Goal: Obtain resource: Download file/media

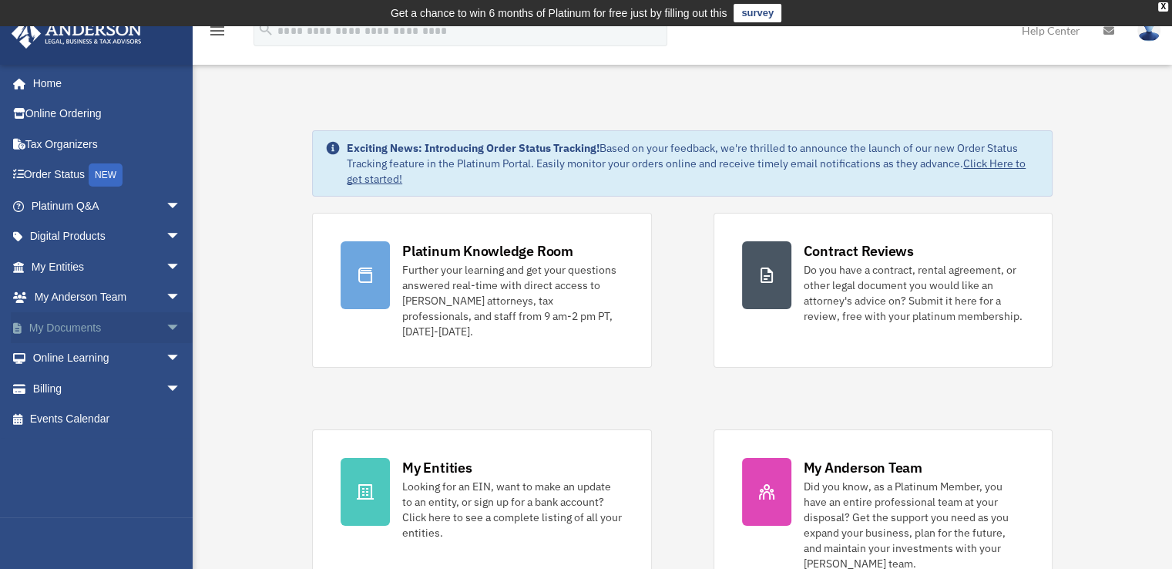
click at [141, 330] on link "My Documents arrow_drop_down" at bounding box center [107, 327] width 193 height 31
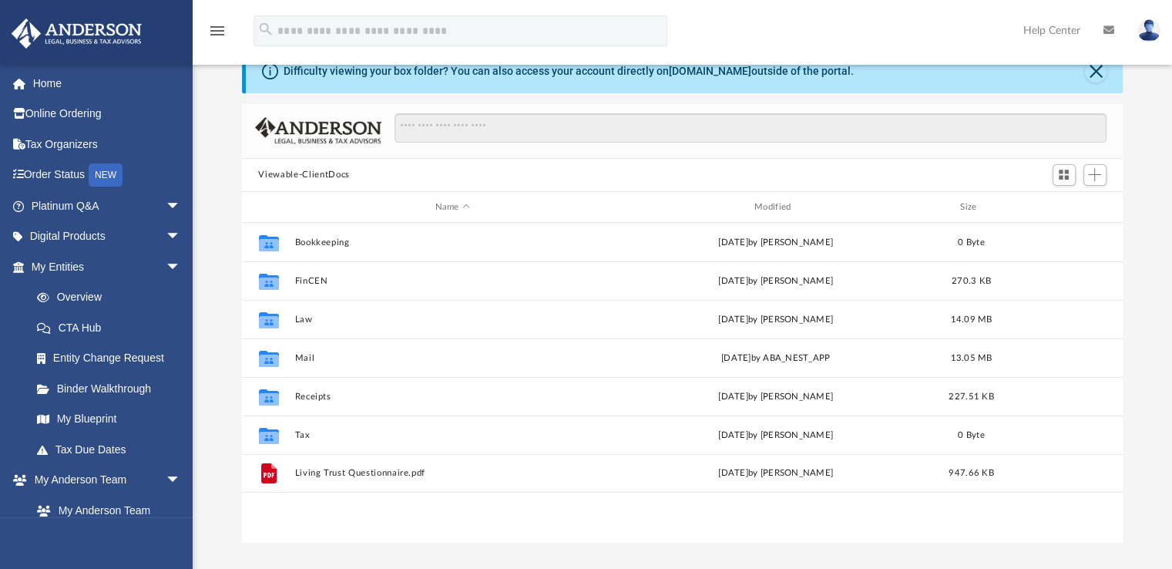
scroll to position [96, 0]
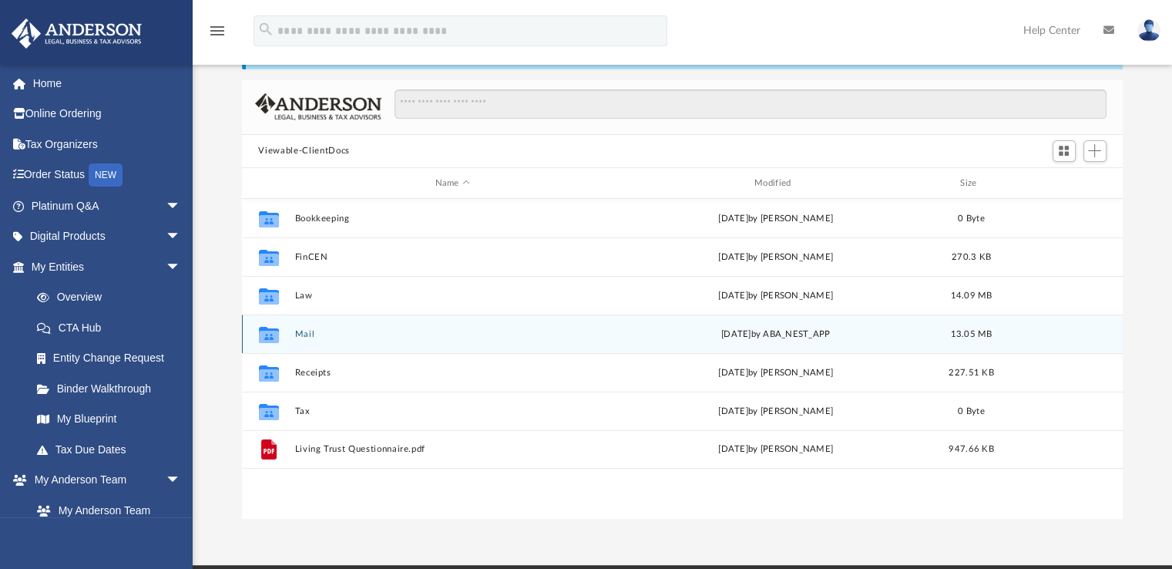
click at [305, 333] on button "Mail" at bounding box center [452, 334] width 316 height 10
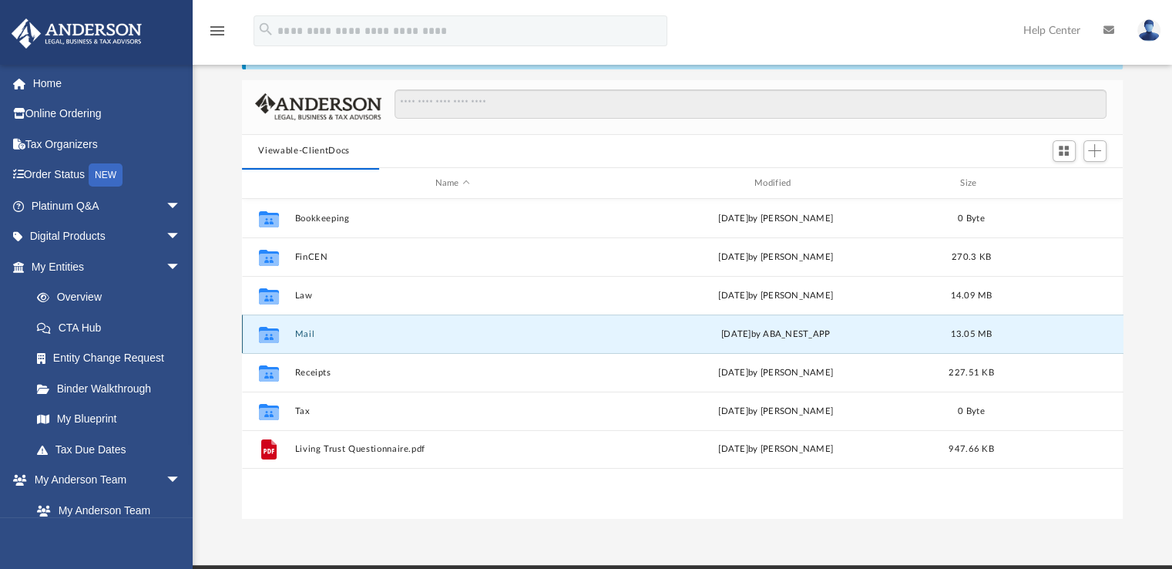
click at [306, 334] on button "Mail" at bounding box center [452, 334] width 316 height 10
click at [726, 332] on div "Mon Jul 21 2025 by ABA_NEST_APP" at bounding box center [775, 334] width 316 height 14
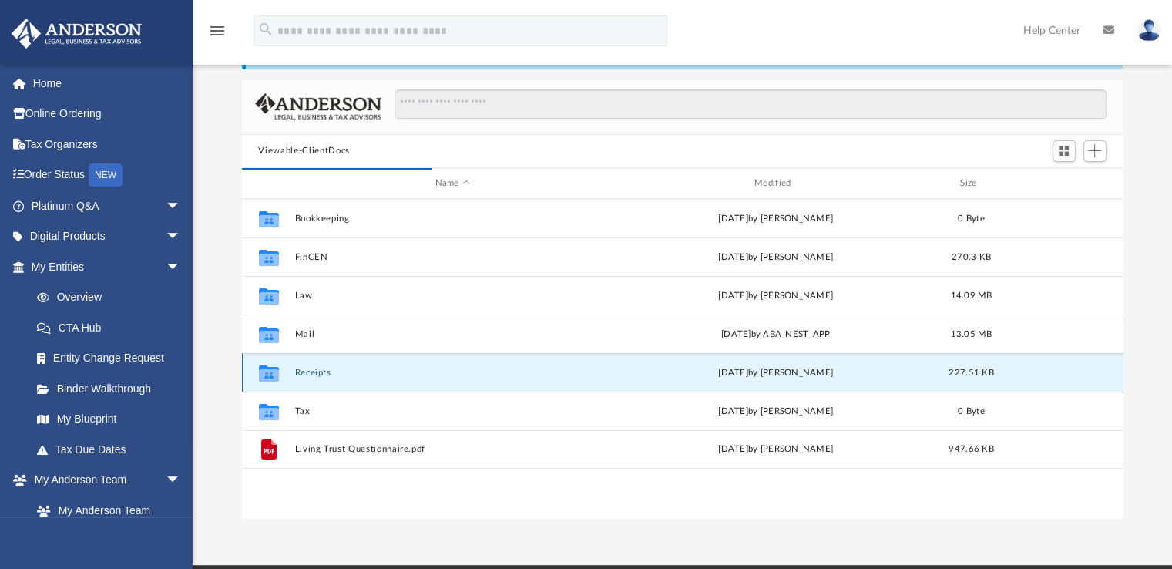
click at [315, 373] on button "Receipts" at bounding box center [452, 373] width 316 height 10
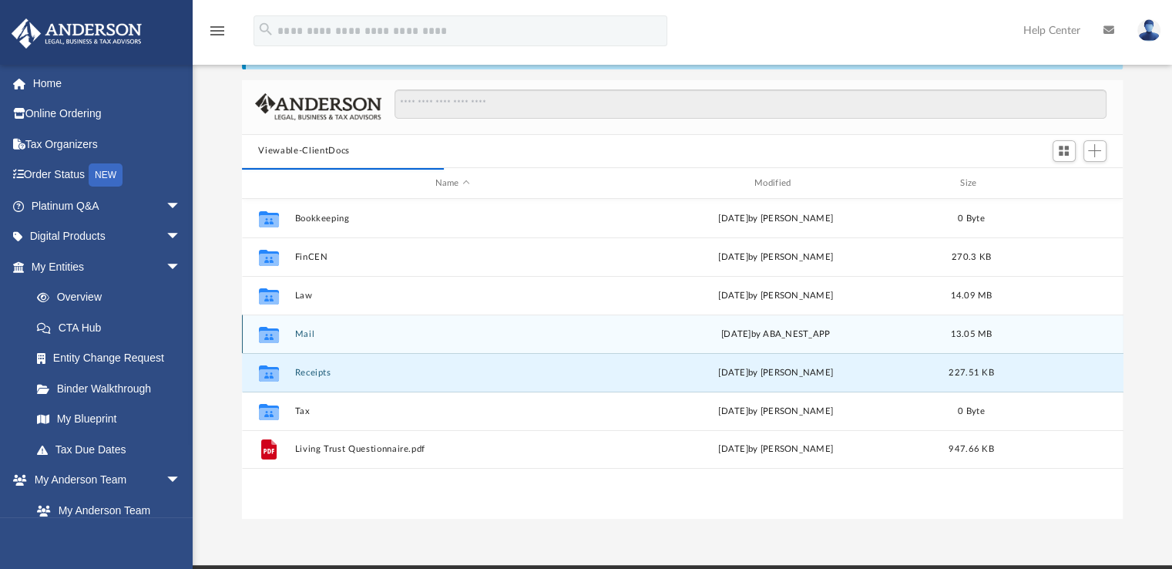
click at [297, 334] on button "Mail" at bounding box center [452, 334] width 316 height 10
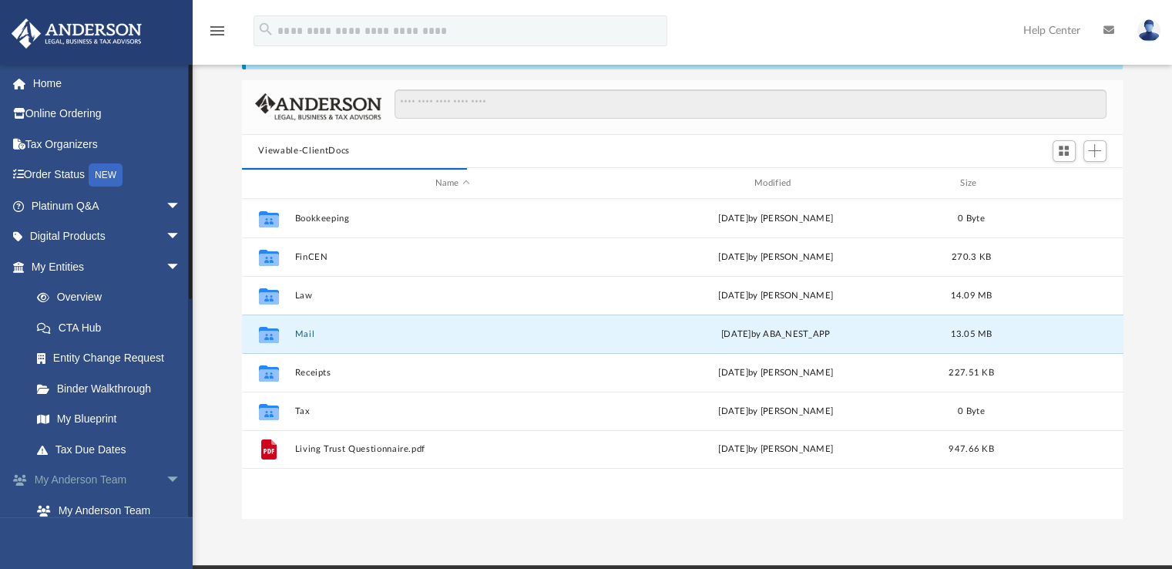
click at [166, 481] on span "arrow_drop_down" at bounding box center [181, 481] width 31 height 32
click at [166, 512] on span "arrow_drop_down" at bounding box center [181, 511] width 31 height 32
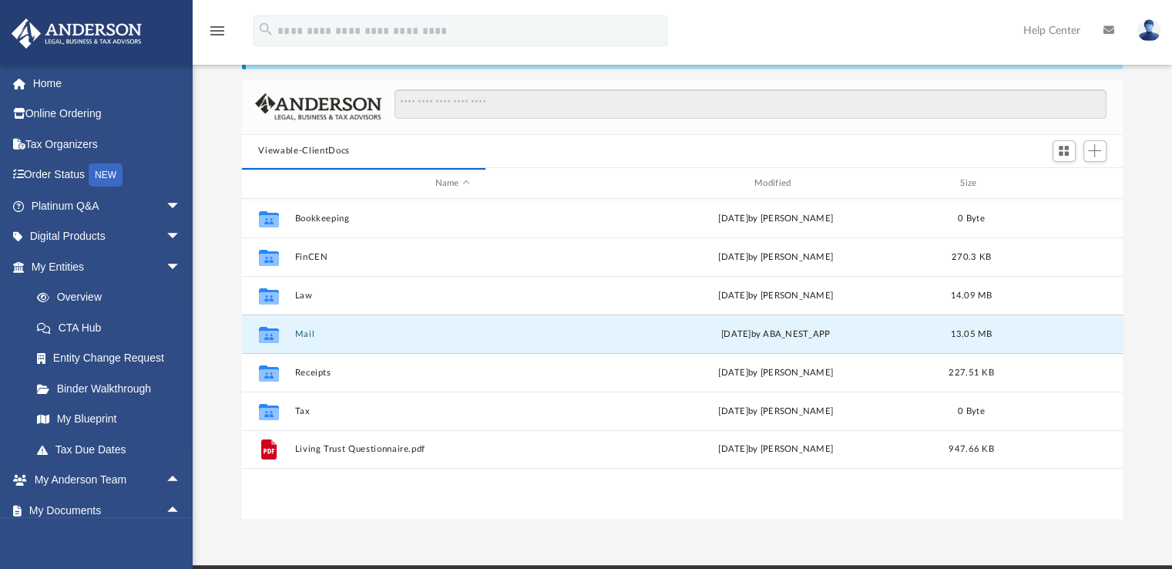
drag, startPoint x: 193, startPoint y: 484, endPoint x: 194, endPoint y: 539, distance: 54.7
click at [194, 539] on div "App rmsrentals86@gmail.com Sign Out rmsrentals86@gmail.com Home Online Ordering…" at bounding box center [586, 248] width 1172 height 634
click at [166, 512] on span "arrow_drop_up" at bounding box center [181, 511] width 31 height 32
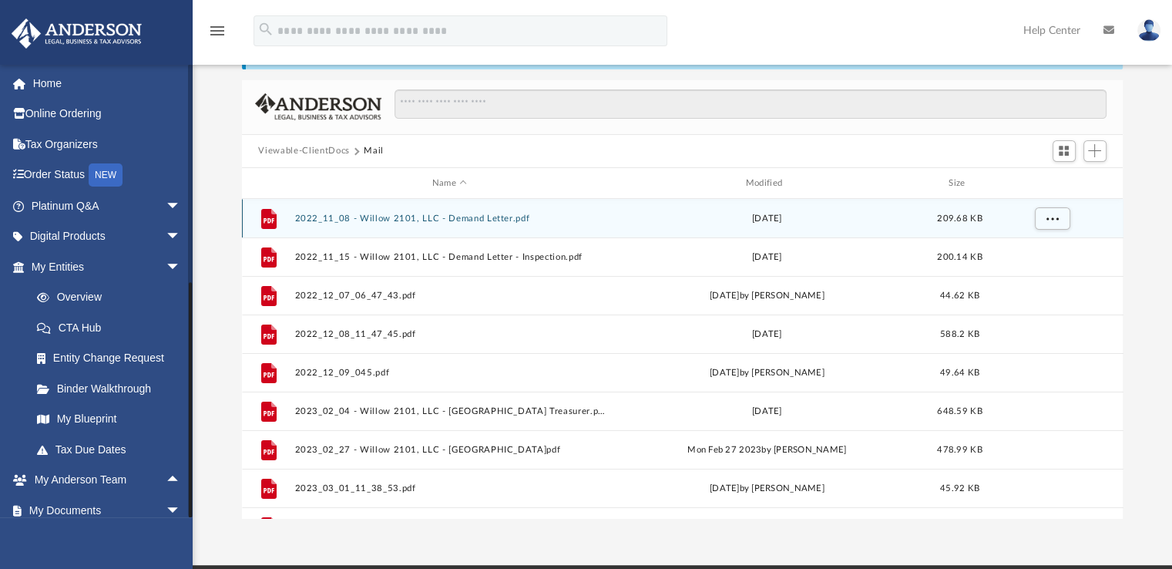
scroll to position [316, 0]
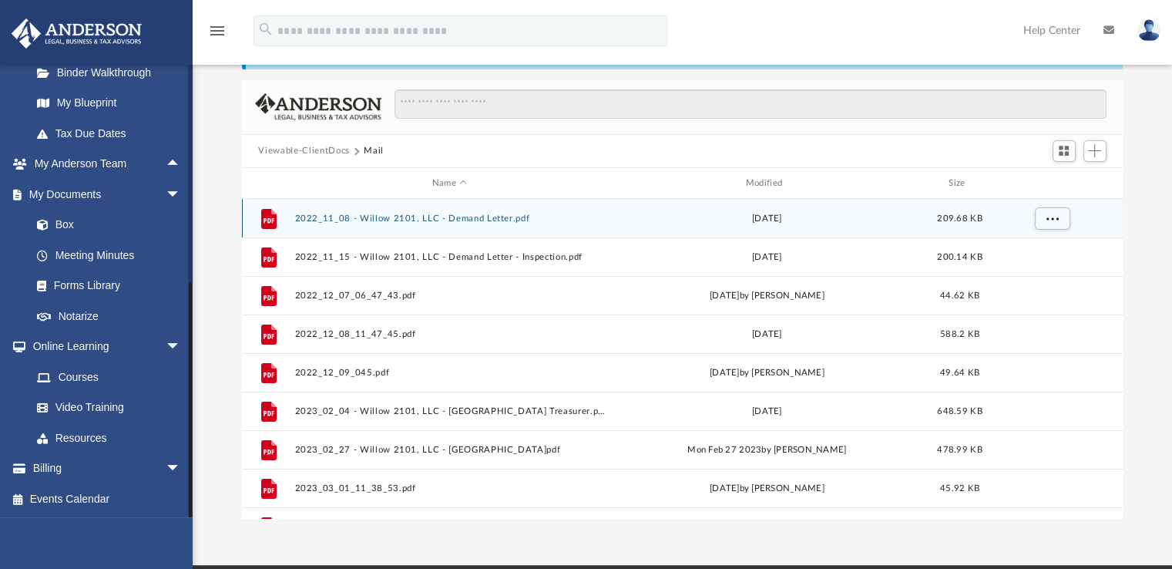
drag, startPoint x: 189, startPoint y: 485, endPoint x: 196, endPoint y: 525, distance: 40.0
click at [196, 525] on div "App rmsrentals86@gmail.com Sign Out rmsrentals86@gmail.com Home Online Ordering…" at bounding box center [586, 248] width 1172 height 634
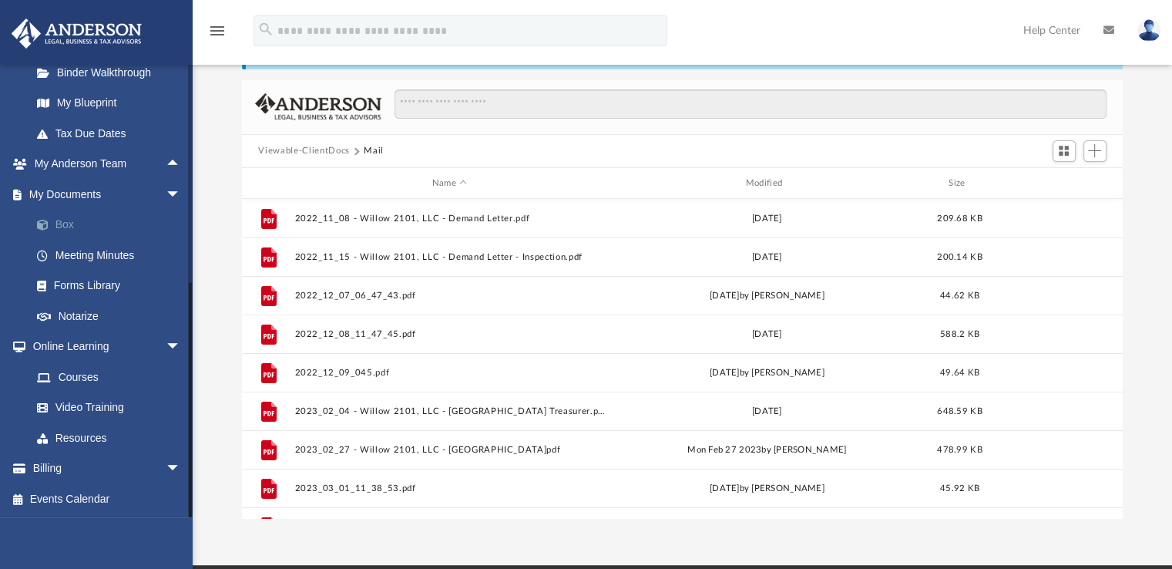
click at [65, 227] on link "Box" at bounding box center [113, 225] width 183 height 31
click at [65, 226] on link "Box" at bounding box center [113, 225] width 183 height 31
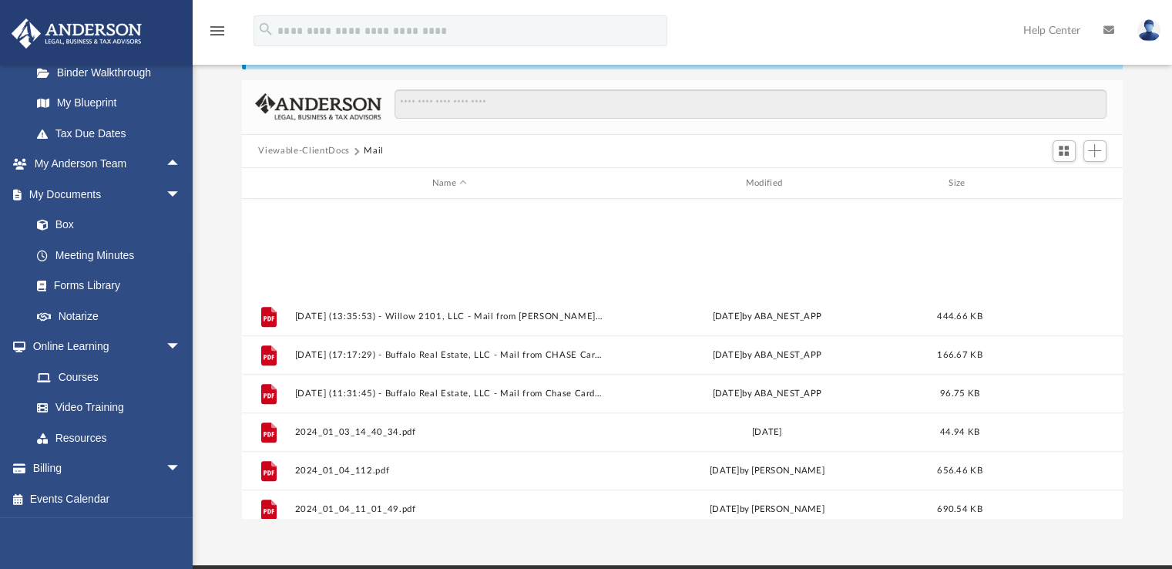
scroll to position [1221, 0]
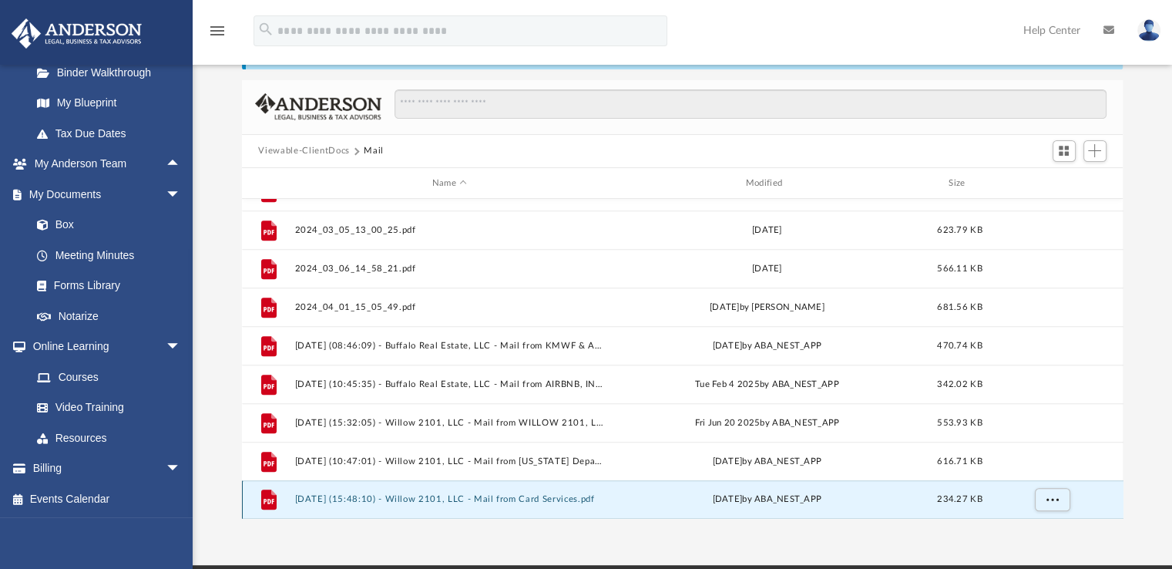
click at [360, 498] on button "2025.07.21 (15:48:10) - Willow 2101, LLC - Mail from Card Services.pdf" at bounding box center [449, 500] width 310 height 10
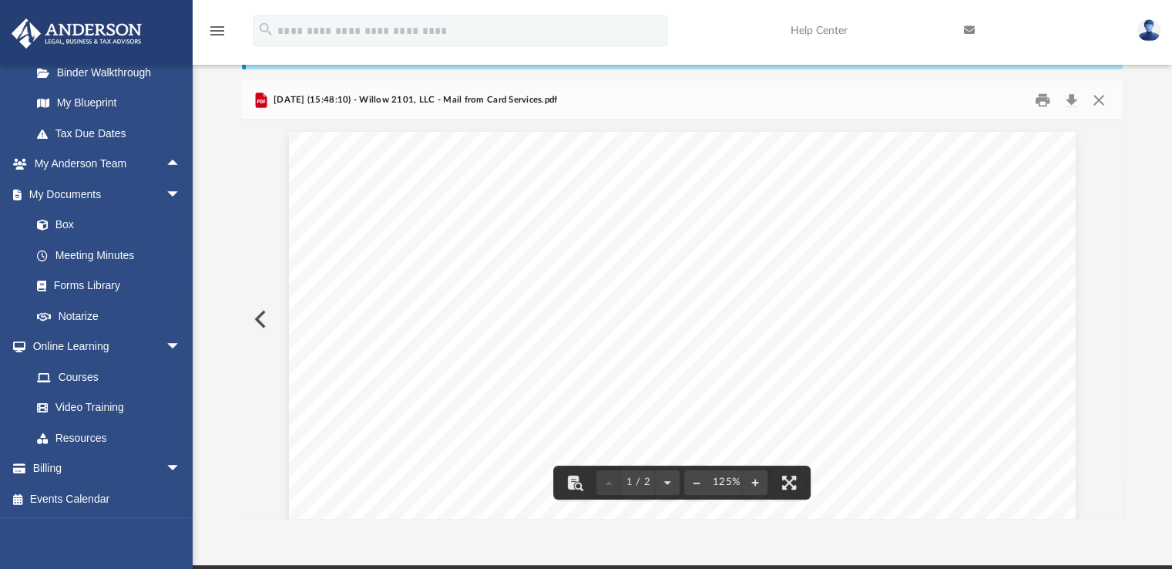
click at [265, 315] on button "Preview" at bounding box center [259, 318] width 34 height 43
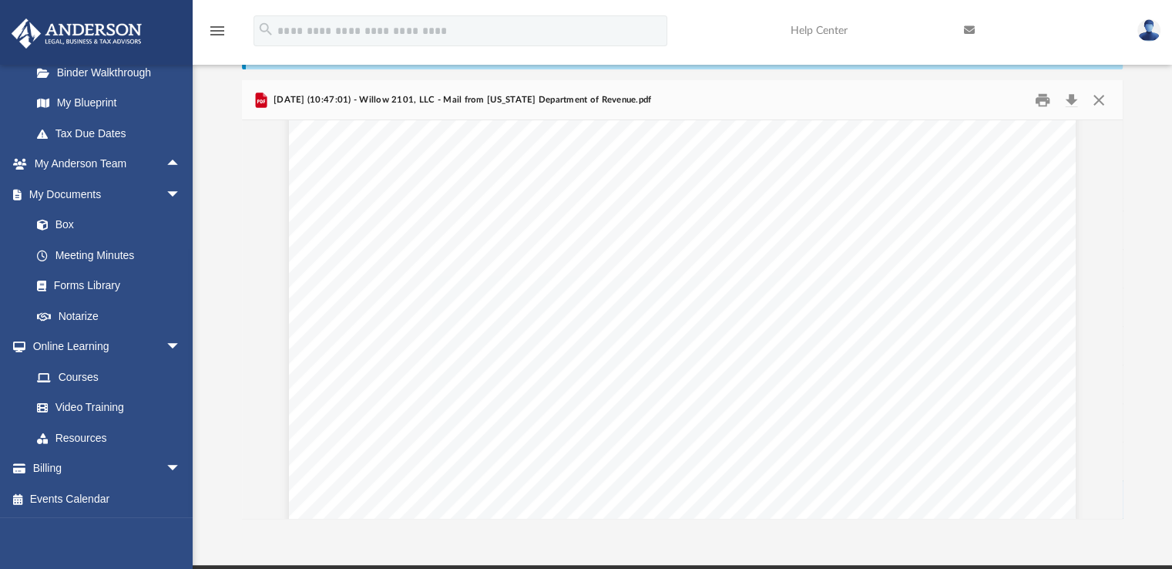
scroll to position [0, 0]
drag, startPoint x: 785, startPoint y: 263, endPoint x: 711, endPoint y: 331, distance: 100.3
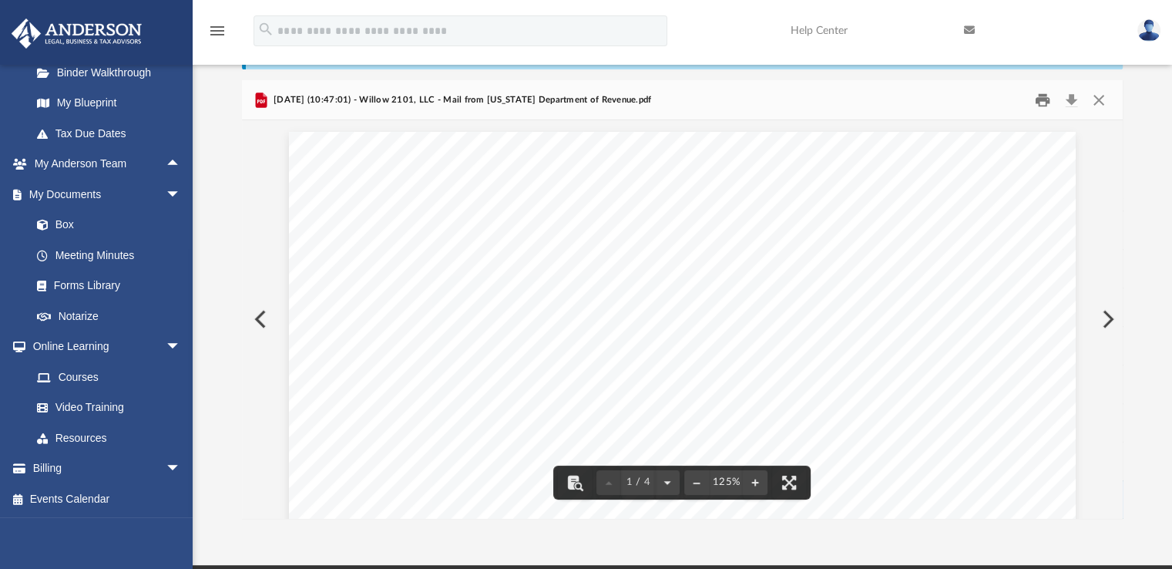
click at [1046, 102] on button "Print" at bounding box center [1042, 100] width 31 height 24
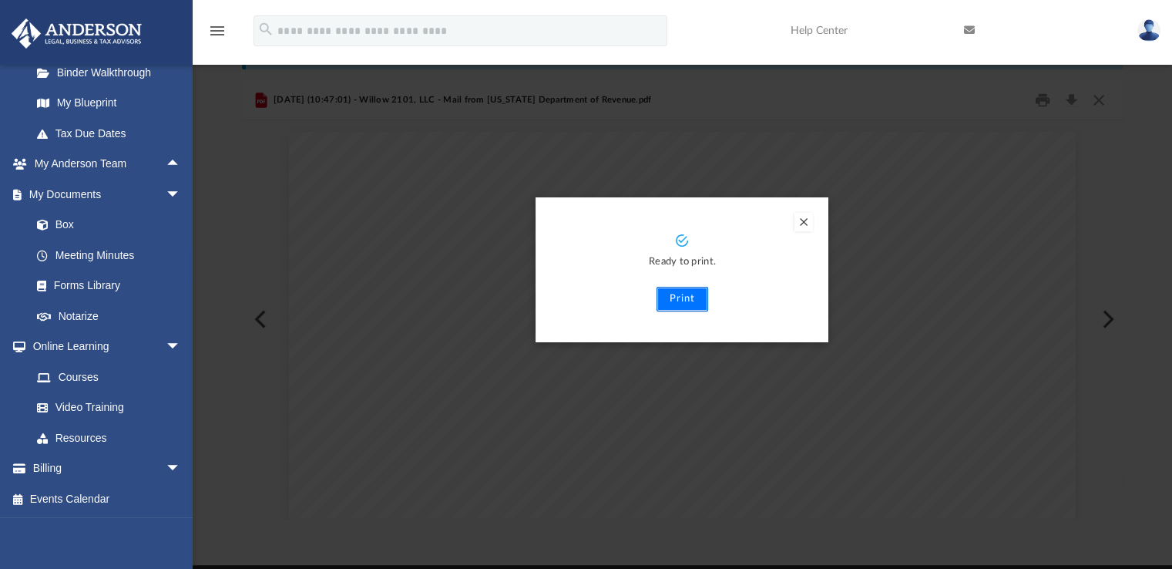
click at [683, 297] on button "Print" at bounding box center [682, 299] width 52 height 25
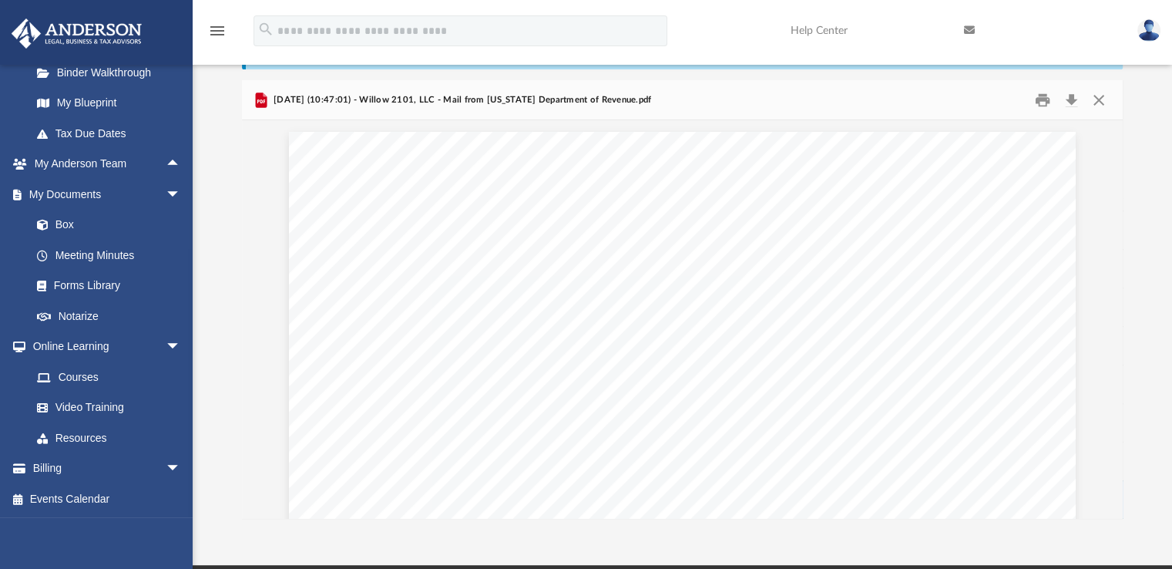
click at [1156, 32] on img at bounding box center [1148, 30] width 23 height 22
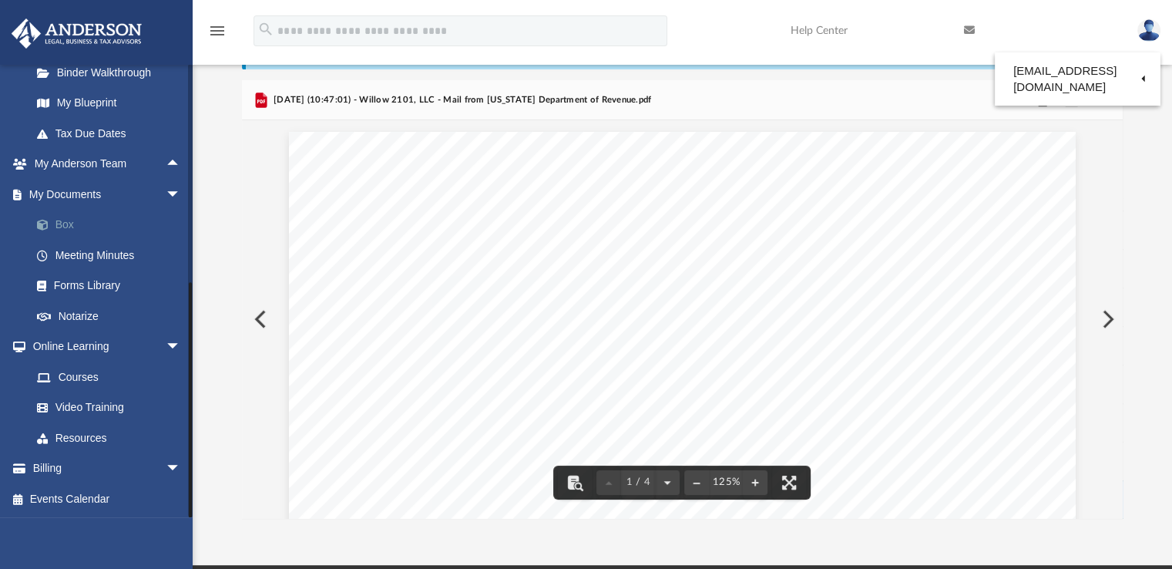
click at [65, 223] on link "Box" at bounding box center [113, 225] width 183 height 31
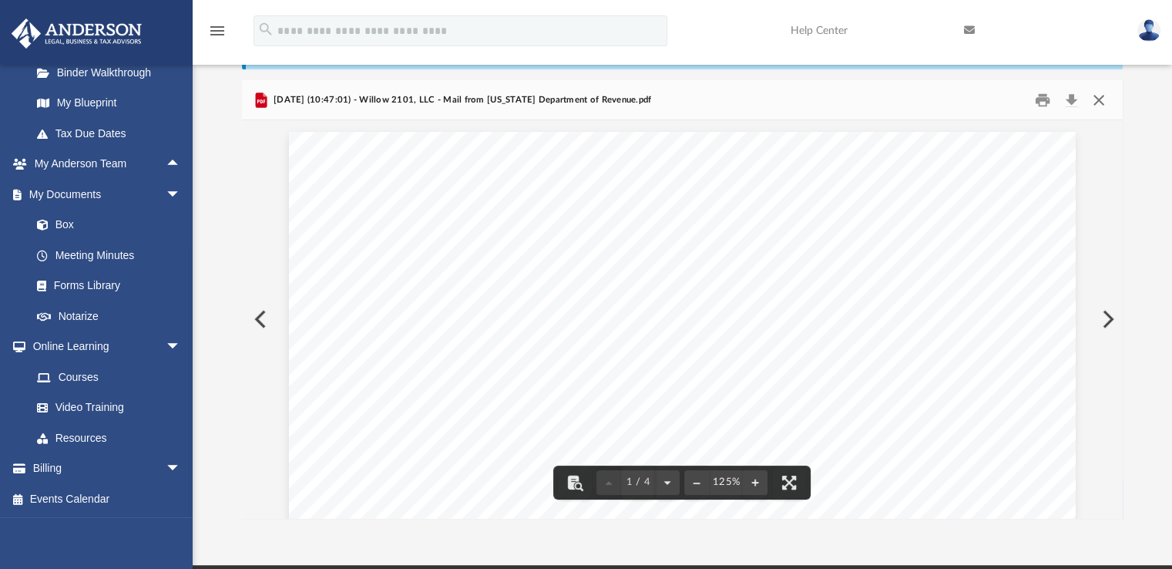
click at [1099, 101] on button "Close" at bounding box center [1099, 100] width 28 height 24
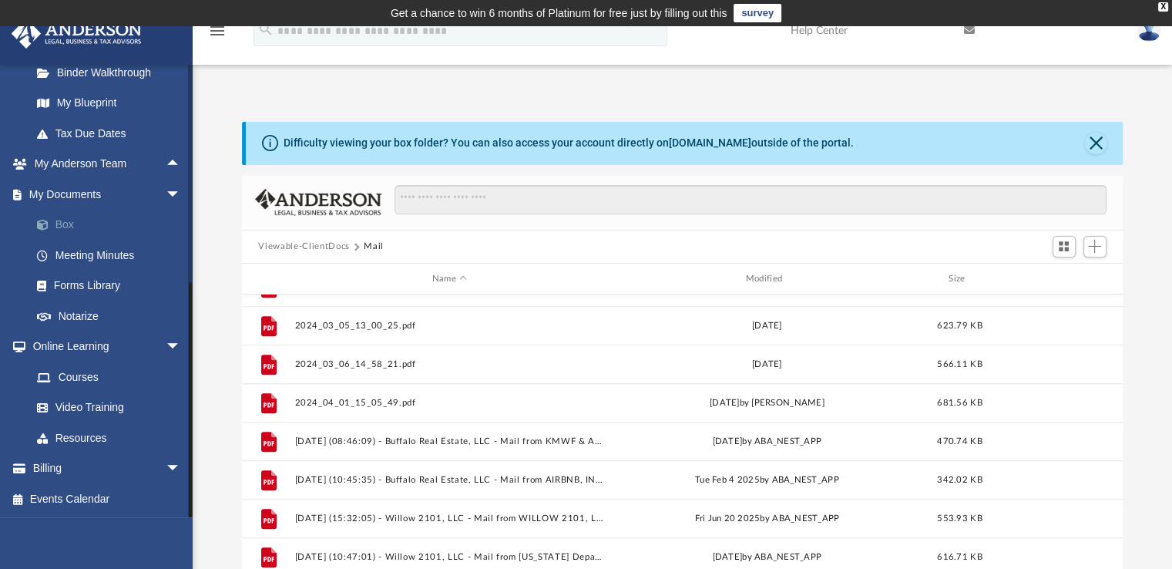
click at [60, 228] on link "Box" at bounding box center [113, 225] width 183 height 31
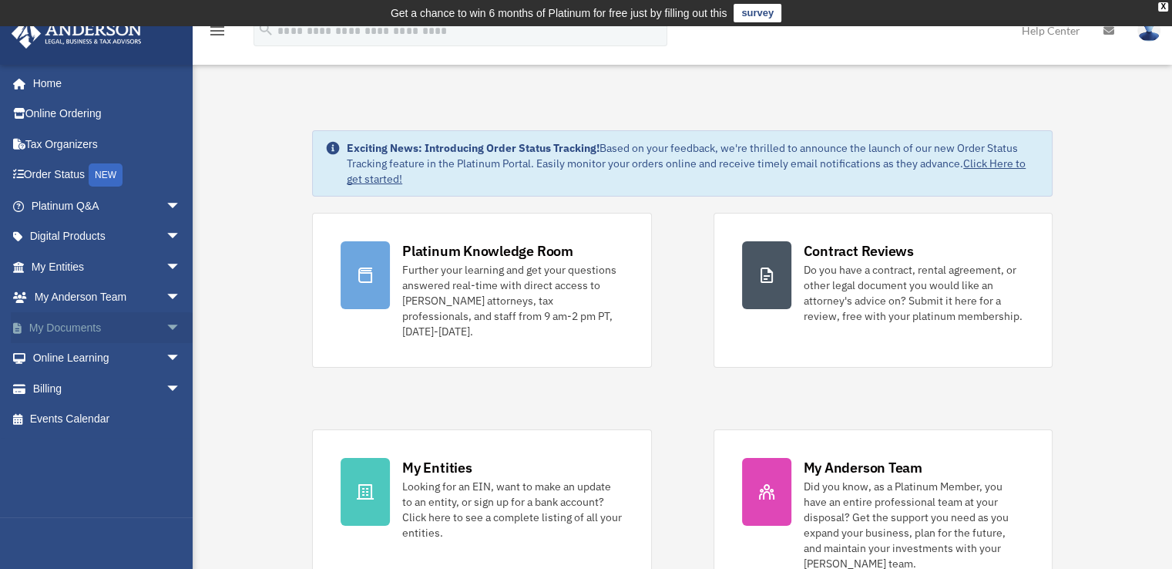
click at [166, 327] on span "arrow_drop_down" at bounding box center [181, 328] width 31 height 32
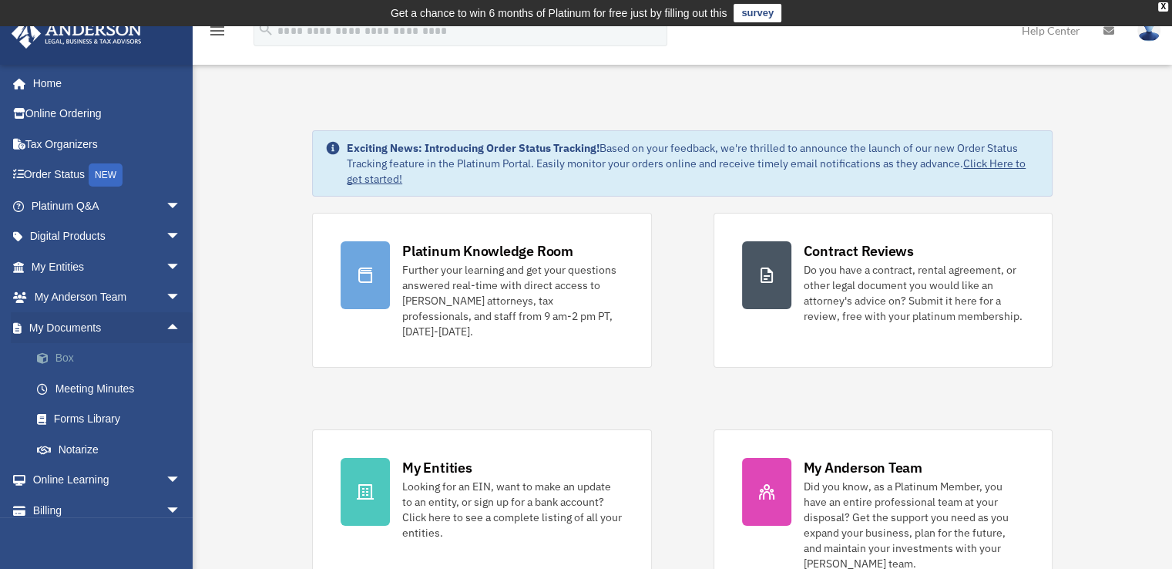
click at [62, 360] on link "Box" at bounding box center [113, 358] width 183 height 31
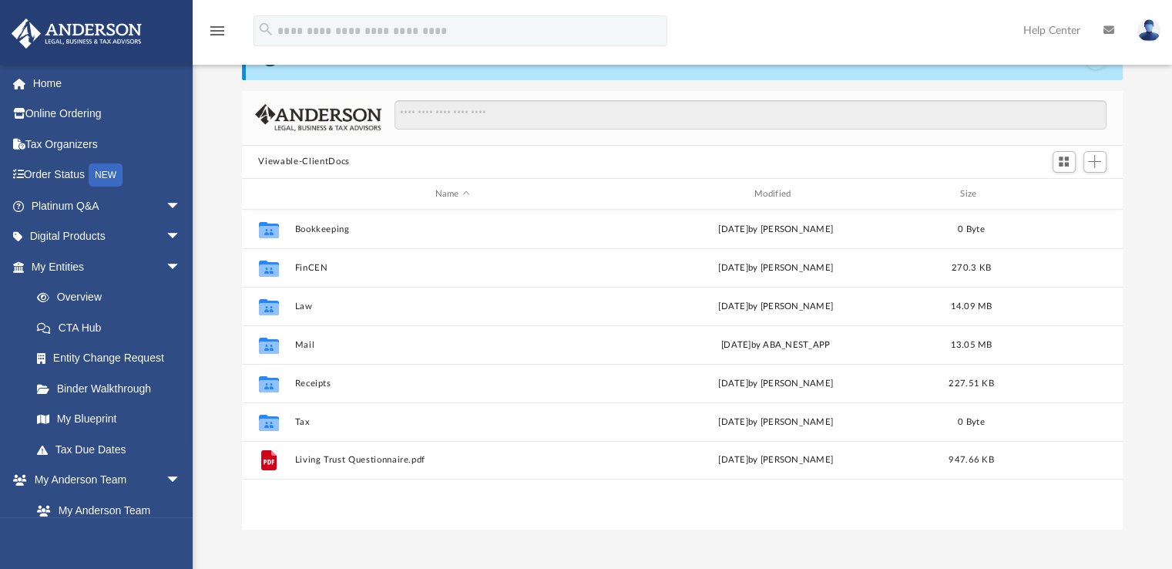
scroll to position [87, 0]
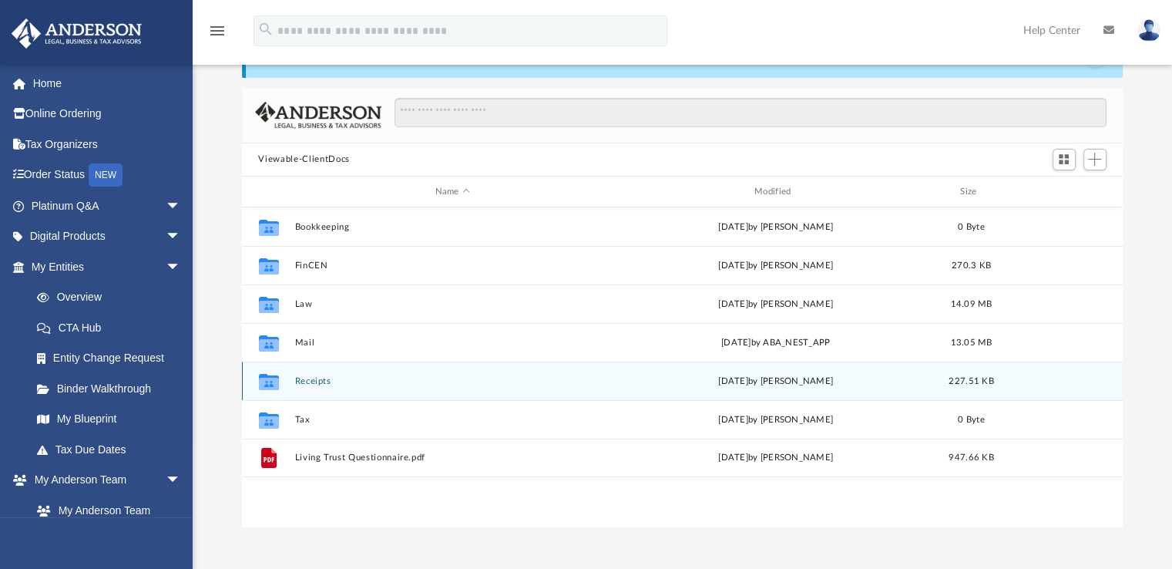
click at [316, 381] on button "Receipts" at bounding box center [452, 381] width 316 height 10
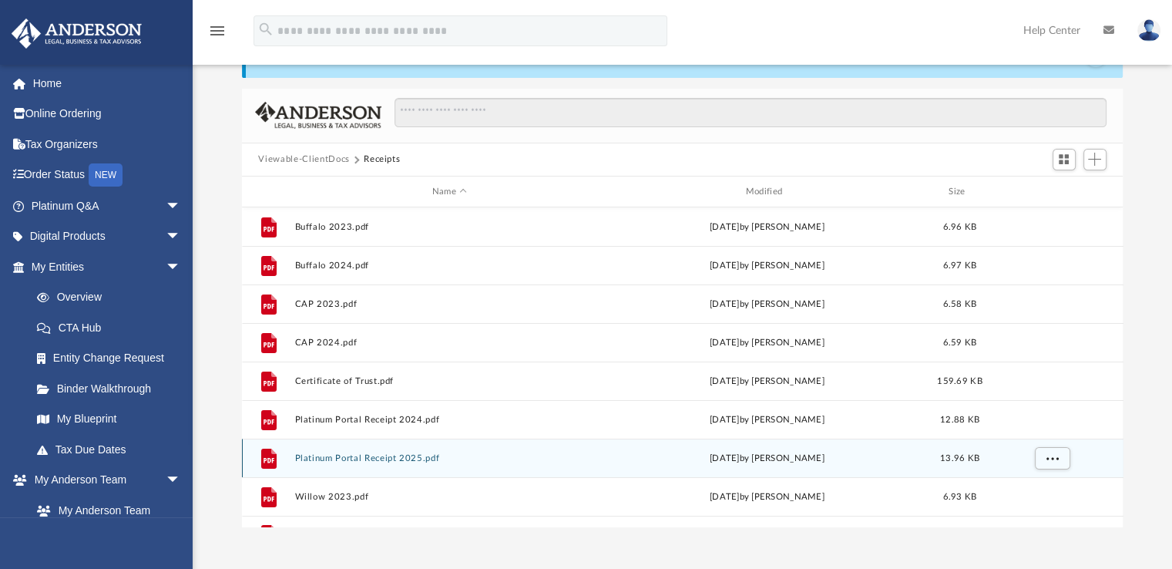
click at [366, 458] on button "Platinum Portal Receipt 2025.pdf" at bounding box center [449, 458] width 310 height 10
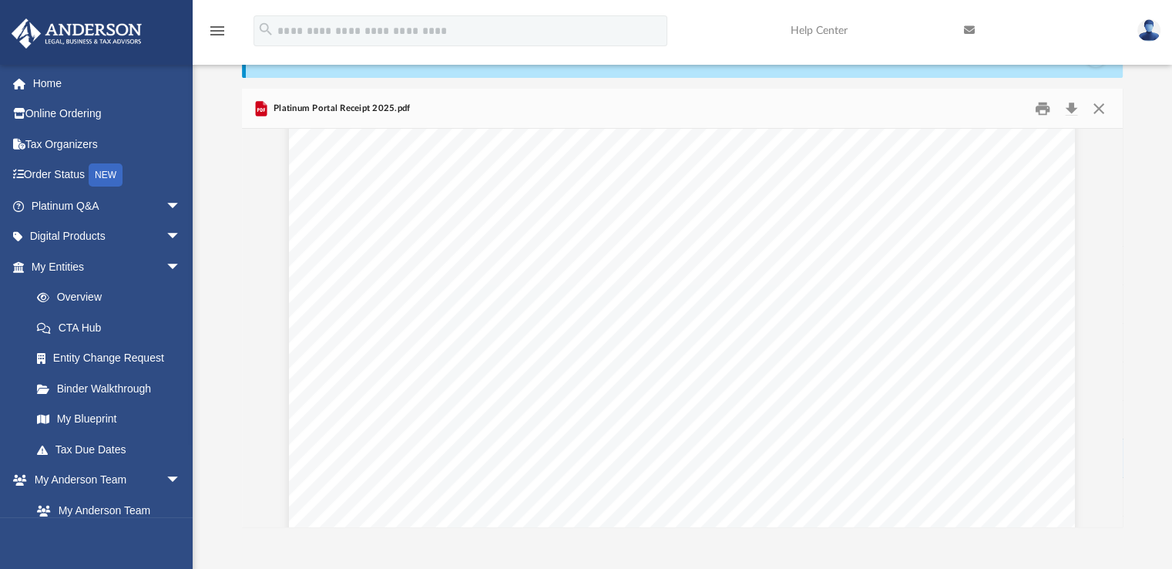
scroll to position [1146, 0]
click at [1148, 22] on img at bounding box center [1148, 30] width 23 height 22
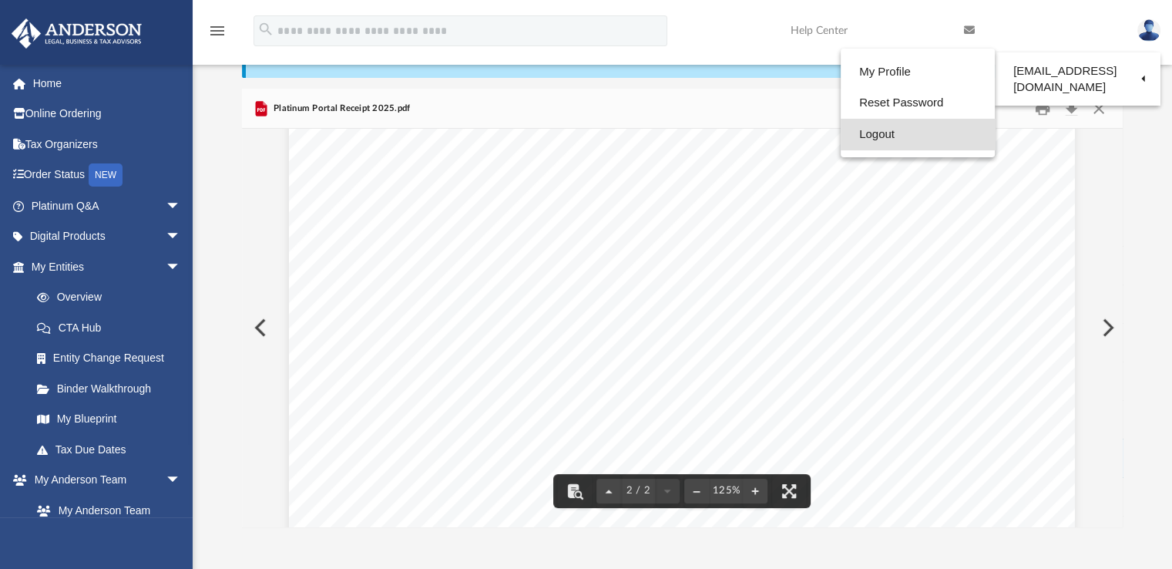
click at [869, 129] on link "Logout" at bounding box center [918, 135] width 154 height 32
